Goal: Contribute content: Contribute content

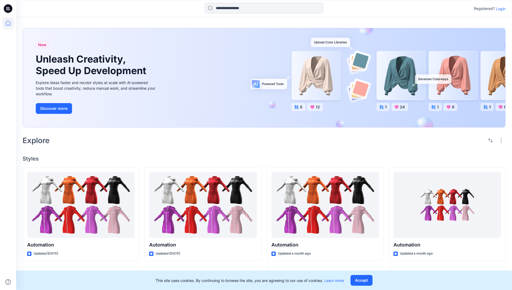
click at [499, 9] on p "Login" at bounding box center [501, 9] width 10 height 6
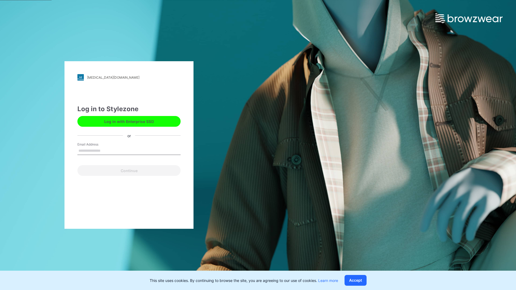
click at [106, 150] on input "Email Address" at bounding box center [128, 151] width 103 height 8
type input "**********"
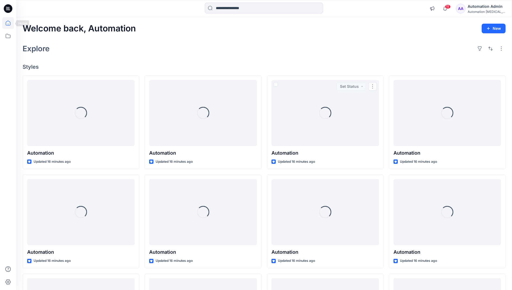
click at [10, 23] on icon at bounding box center [8, 23] width 5 height 5
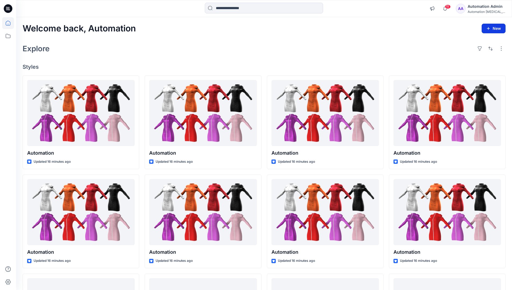
click at [489, 27] on icon "button" at bounding box center [488, 28] width 4 height 4
click at [467, 43] on button "New Style" at bounding box center [481, 42] width 46 height 11
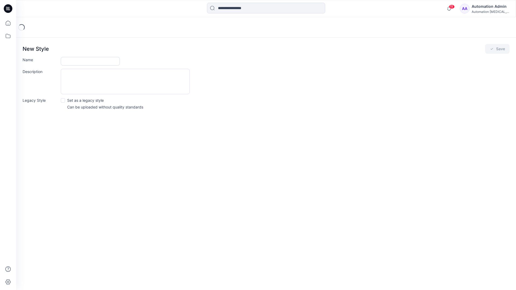
click at [76, 59] on input "Name" at bounding box center [90, 61] width 59 height 9
type input "**********"
click at [497, 49] on button "Save" at bounding box center [497, 49] width 24 height 10
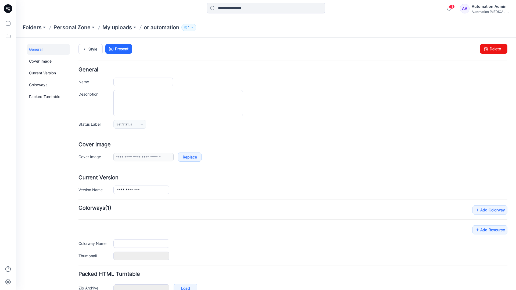
type input "**********"
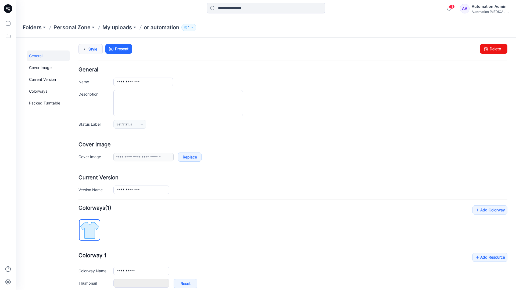
click at [89, 51] on link "Style" at bounding box center [90, 49] width 24 height 10
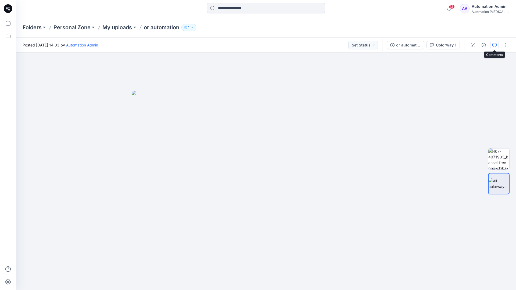
click at [494, 42] on button "button" at bounding box center [494, 45] width 9 height 9
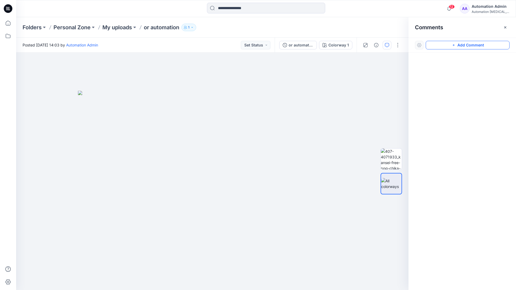
click at [462, 45] on button "Add Comment" at bounding box center [468, 45] width 84 height 9
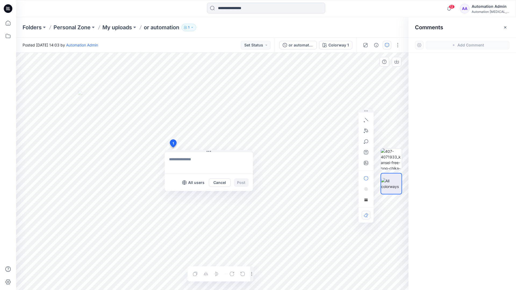
click at [173, 148] on div "1 All users Cancel Post Layer 1" at bounding box center [212, 172] width 392 height 238
type textarea "****"
click at [367, 119] on icon "button" at bounding box center [366, 120] width 4 height 4
click at [366, 130] on icon "button" at bounding box center [365, 130] width 1 height 1
click at [241, 83] on icon "Layer 1" at bounding box center [212, 172] width 392 height 238
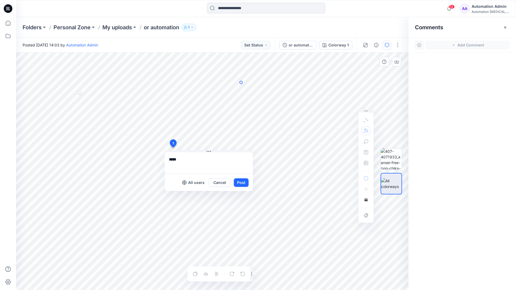
click at [201, 95] on icon "Layer 1" at bounding box center [212, 172] width 392 height 238
click at [240, 83] on circle at bounding box center [241, 82] width 3 height 3
click at [363, 130] on button "button" at bounding box center [366, 131] width 9 height 9
click at [336, 130] on icon "button" at bounding box center [337, 131] width 4 height 4
click at [365, 142] on icon "button" at bounding box center [366, 141] width 4 height 4
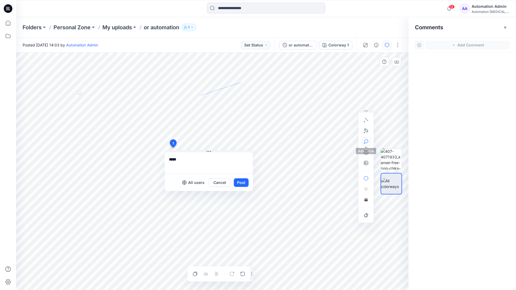
click at [368, 140] on button "button" at bounding box center [366, 141] width 9 height 9
click at [366, 142] on icon "button" at bounding box center [366, 141] width 4 height 4
click at [338, 142] on icon "button" at bounding box center [337, 142] width 4 height 4
click at [365, 154] on icon "button" at bounding box center [366, 152] width 4 height 4
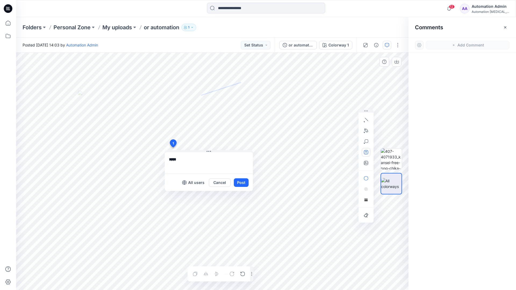
click at [363, 153] on button "button" at bounding box center [366, 152] width 9 height 9
type textarea "**********"
type input"] "**********"
click at [241, 183] on button "Post" at bounding box center [241, 182] width 15 height 9
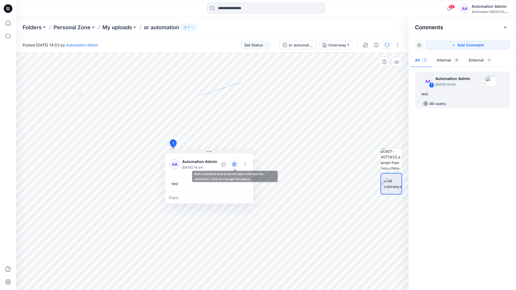
click at [234, 164] on icon "button" at bounding box center [234, 164] width 1 height 4
click at [235, 166] on icon "button" at bounding box center [234, 164] width 4 height 4
click at [200, 197] on div "Reply" at bounding box center [209, 198] width 88 height 12
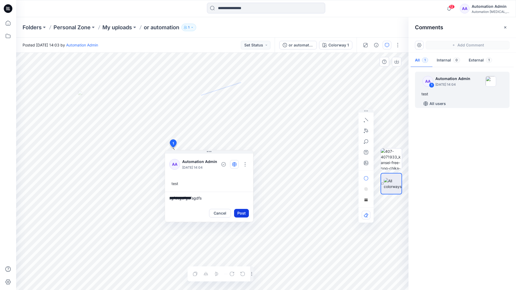
type textarea "**********"
click at [239, 210] on button "Post" at bounding box center [241, 213] width 15 height 9
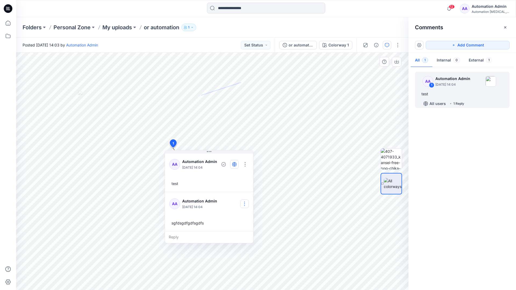
click at [246, 202] on button "button" at bounding box center [244, 204] width 9 height 9
click at [240, 233] on p "Delete comment" at bounding box center [248, 231] width 28 height 6
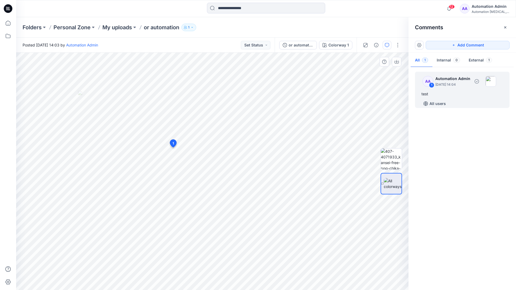
click at [442, 92] on div "test" at bounding box center [462, 94] width 82 height 6
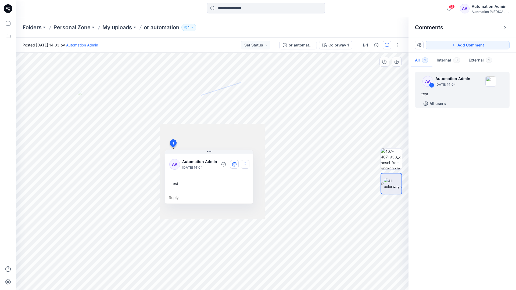
click at [247, 162] on button "button" at bounding box center [245, 164] width 9 height 9
click at [242, 191] on p "Delete thread" at bounding box center [247, 192] width 24 height 6
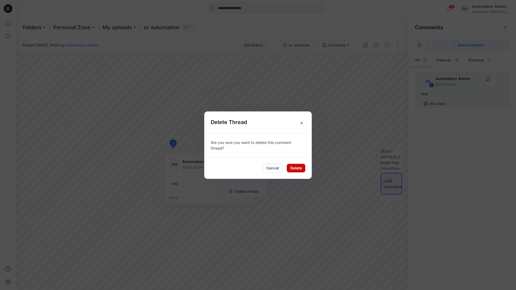
click at [297, 169] on button "Delete" at bounding box center [296, 168] width 19 height 9
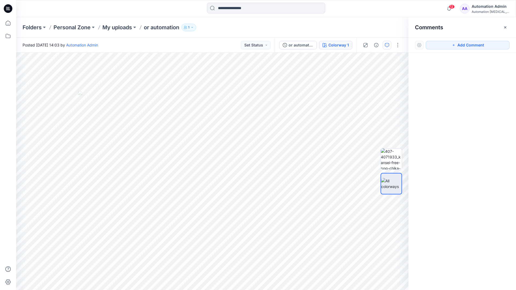
click at [330, 46] on div "Colorway 1" at bounding box center [338, 45] width 20 height 6
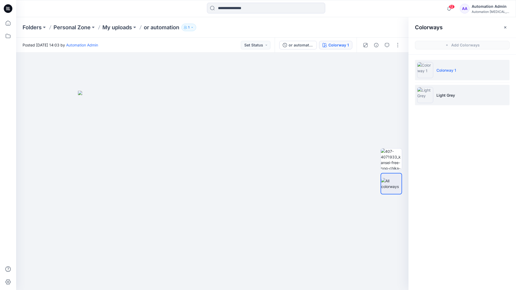
click at [444, 96] on p "Light Grey" at bounding box center [445, 95] width 19 height 6
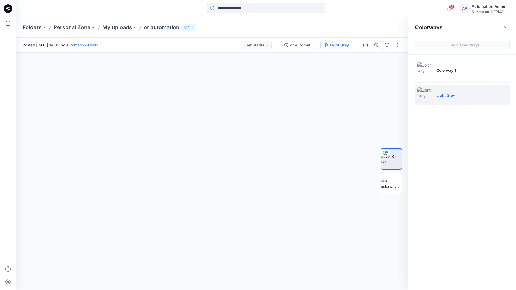
click at [386, 47] on icon "button" at bounding box center [387, 45] width 4 height 4
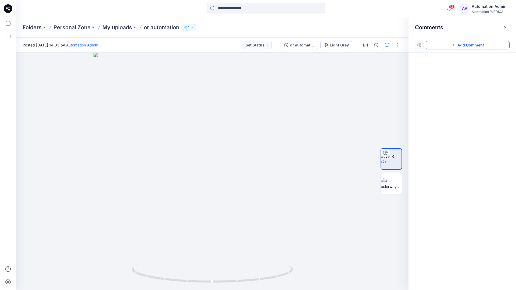
click at [447, 46] on button "Add Comment" at bounding box center [468, 45] width 84 height 9
click at [437, 44] on button "Click on the style to leave a comment" at bounding box center [468, 45] width 84 height 9
click at [206, 123] on div "2" at bounding box center [212, 172] width 392 height 238
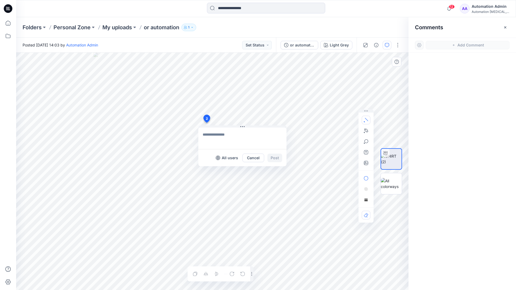
click at [367, 122] on button "button" at bounding box center [366, 120] width 9 height 9
click at [365, 119] on icon "button" at bounding box center [366, 119] width 3 height 3
click at [333, 119] on button "button" at bounding box center [337, 118] width 9 height 9
click at [367, 129] on icon "button" at bounding box center [366, 131] width 4 height 4
click at [148, 119] on icon "Layer 1" at bounding box center [212, 172] width 392 height 238
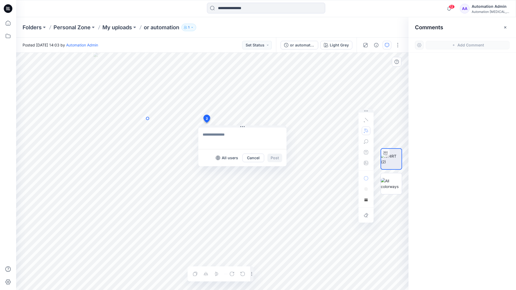
click at [148, 119] on circle at bounding box center [147, 118] width 3 height 3
click at [128, 128] on icon "Layer 1" at bounding box center [212, 172] width 392 height 238
click at [0, 0] on circle at bounding box center [0, 0] width 0 height 0
click at [366, 144] on button "button" at bounding box center [366, 141] width 9 height 9
click at [368, 143] on icon "button" at bounding box center [366, 141] width 4 height 4
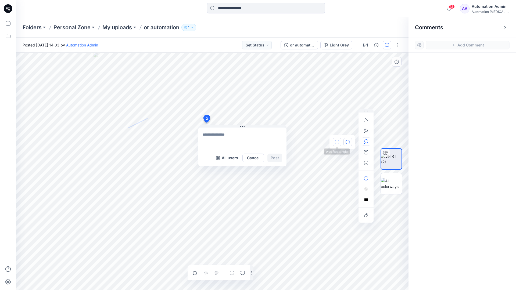
click at [339, 141] on button "button" at bounding box center [337, 142] width 9 height 9
click at [368, 176] on button "button" at bounding box center [366, 178] width 9 height 9
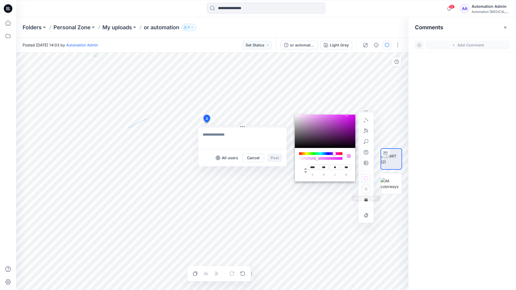
click at [366, 190] on rect "button" at bounding box center [365, 189] width 1 height 1
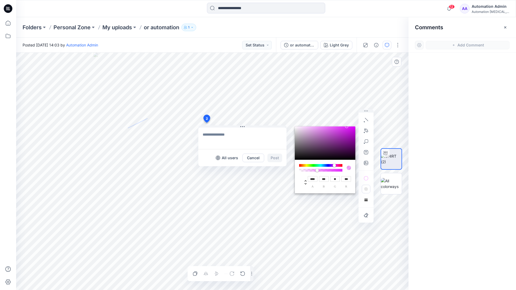
type input "**"
type input "***"
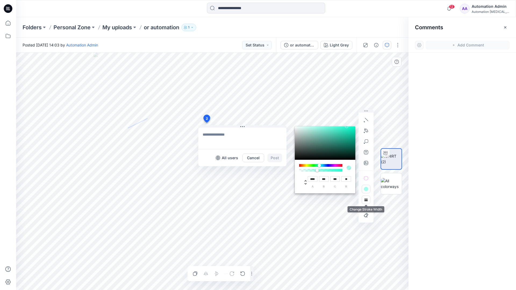
click at [364, 198] on button "button" at bounding box center [366, 200] width 9 height 9
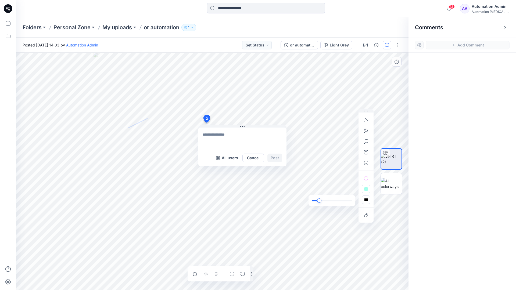
click at [320, 200] on div "slider" at bounding box center [319, 201] width 4 height 4
click at [367, 202] on rect "button" at bounding box center [366, 200] width 4 height 4
click at [357, 188] on icon "button" at bounding box center [358, 189] width 4 height 4
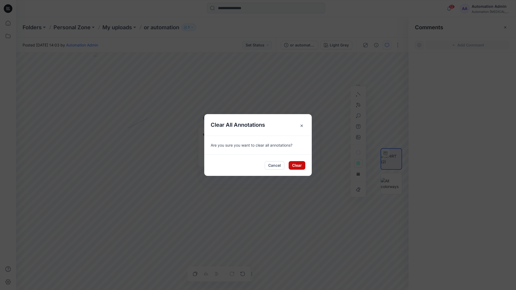
click at [299, 162] on button "Clear" at bounding box center [297, 165] width 17 height 9
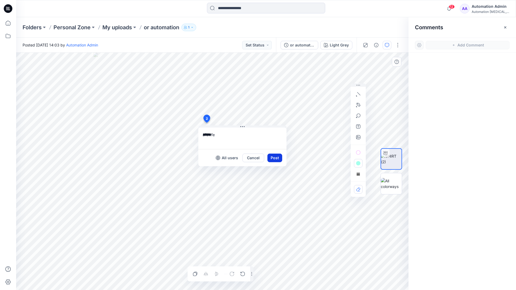
type textarea "******"
click at [272, 157] on button "Post" at bounding box center [274, 158] width 15 height 9
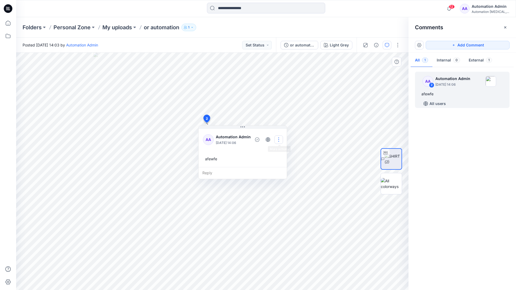
click at [277, 139] on button "button" at bounding box center [278, 139] width 9 height 9
click at [275, 165] on p "Delete thread" at bounding box center [280, 167] width 24 height 6
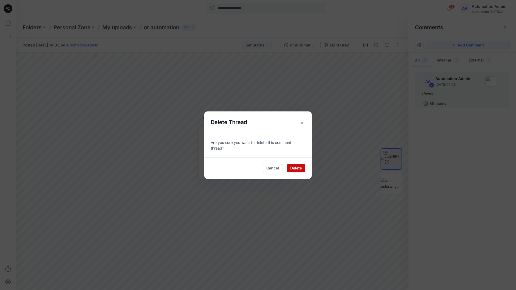
click at [292, 167] on button "Delete" at bounding box center [296, 168] width 19 height 9
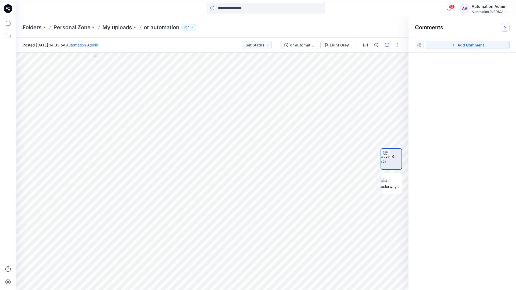
click at [505, 27] on icon "button" at bounding box center [505, 27] width 2 height 2
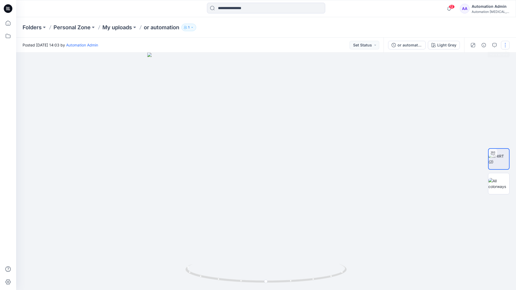
click at [504, 47] on button "button" at bounding box center [505, 45] width 9 height 9
click at [471, 73] on p "Edit" at bounding box center [471, 73] width 7 height 6
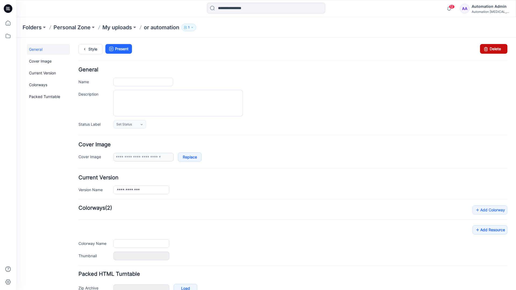
click at [482, 49] on icon at bounding box center [486, 49] width 8 height 10
type input "**********"
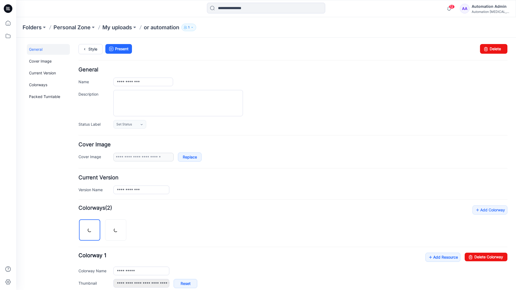
click at [430, 15] on div "12 Notifications Your style or automation is ready 1 new Colorways 3 minutes ag…" at bounding box center [266, 8] width 500 height 17
click at [482, 10] on div "Automation [MEDICAL_DATA]..." at bounding box center [491, 12] width 38 height 4
